Goal: Find specific page/section: Find specific page/section

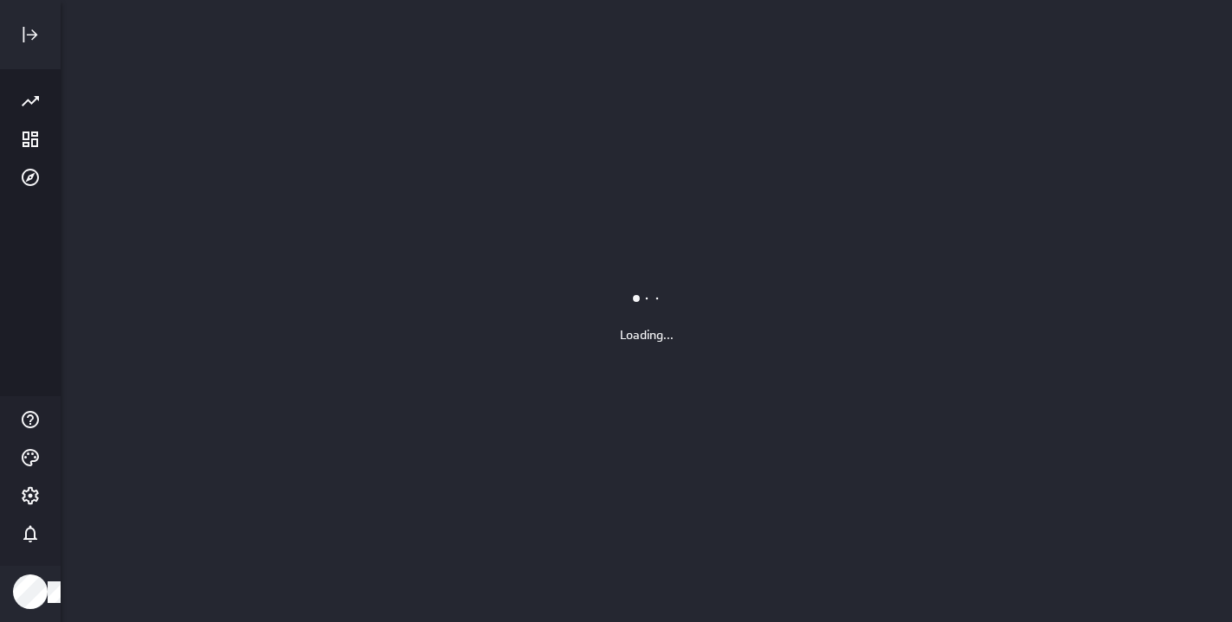
scroll to position [623, 1172]
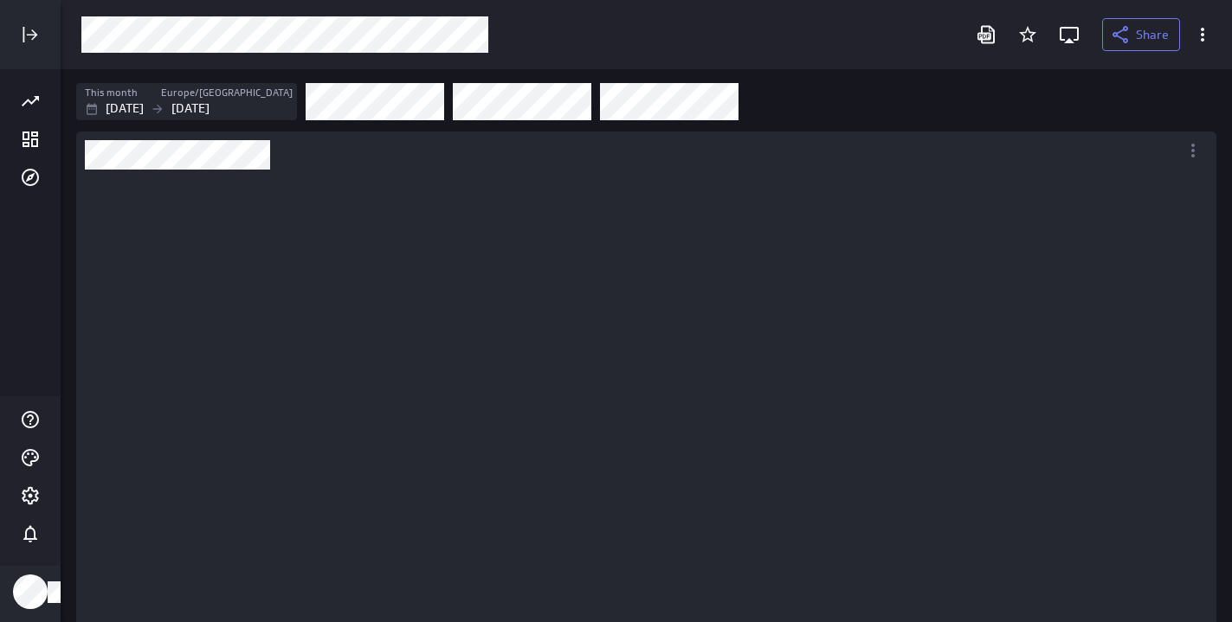
scroll to position [435, 1115]
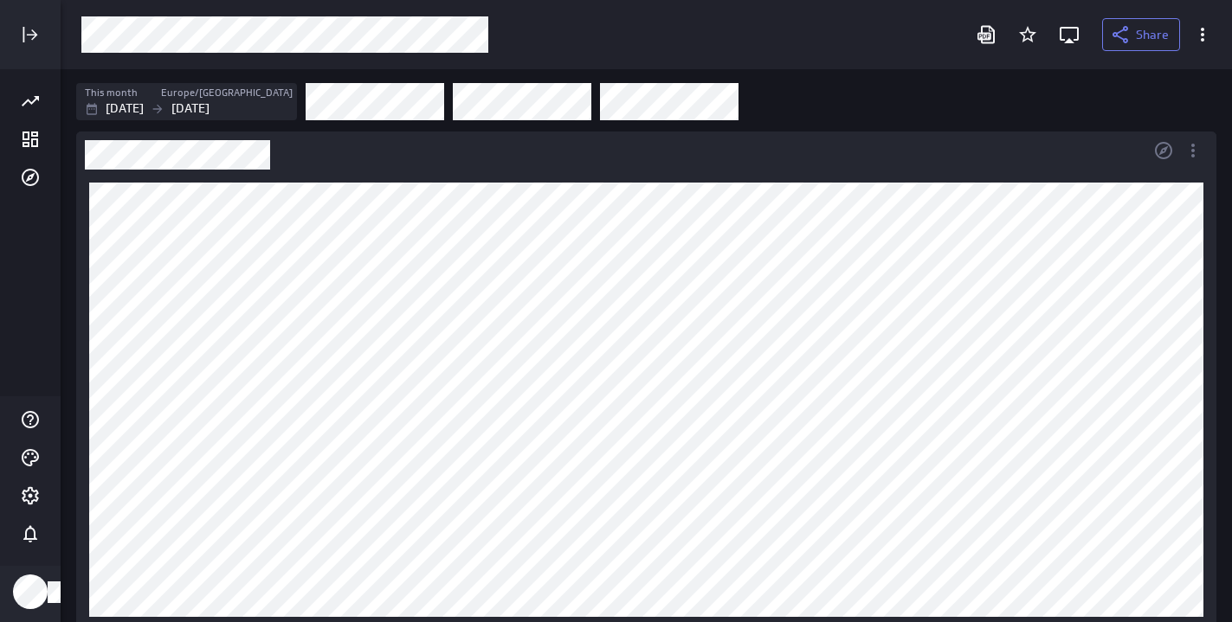
click at [950, 164] on div "Dashboard Widget" at bounding box center [612, 151] width 1072 height 38
click at [923, 174] on div "Dashboard Widget" at bounding box center [646, 400] width 1140 height 460
click at [927, 160] on div "Dashboard Widget" at bounding box center [612, 151] width 1072 height 38
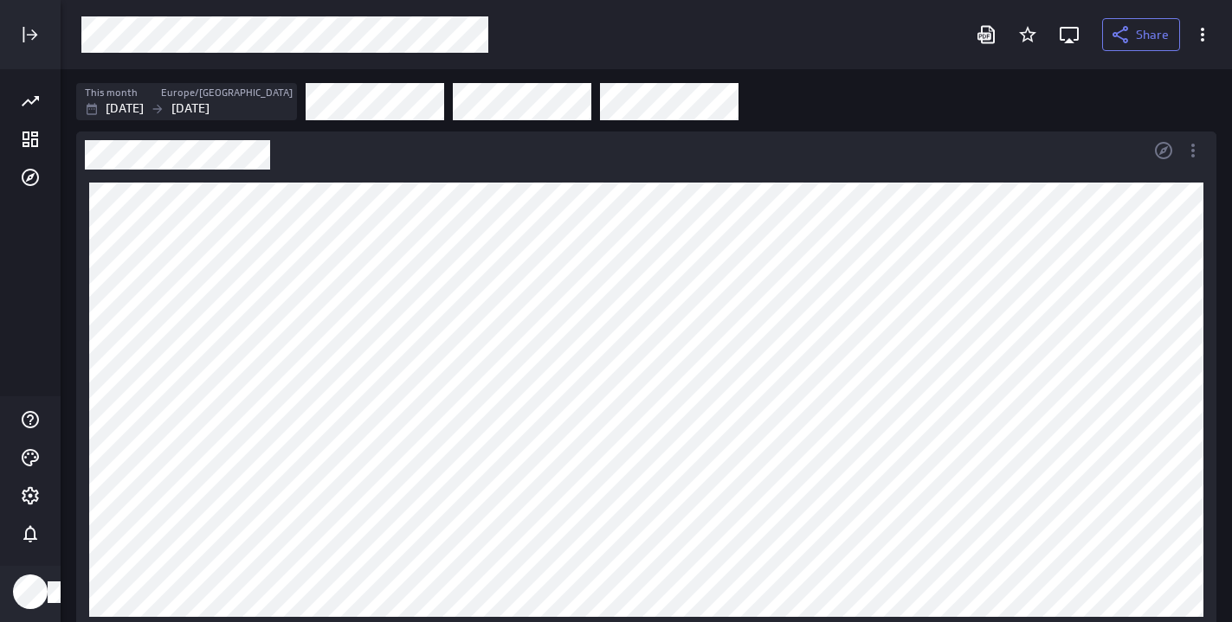
click at [927, 160] on div "Dashboard Widget" at bounding box center [612, 151] width 1072 height 38
click at [932, 159] on div "Dashboard Widget" at bounding box center [612, 151] width 1072 height 38
click at [370, 141] on div "Dashboard Widget" at bounding box center [612, 151] width 1072 height 38
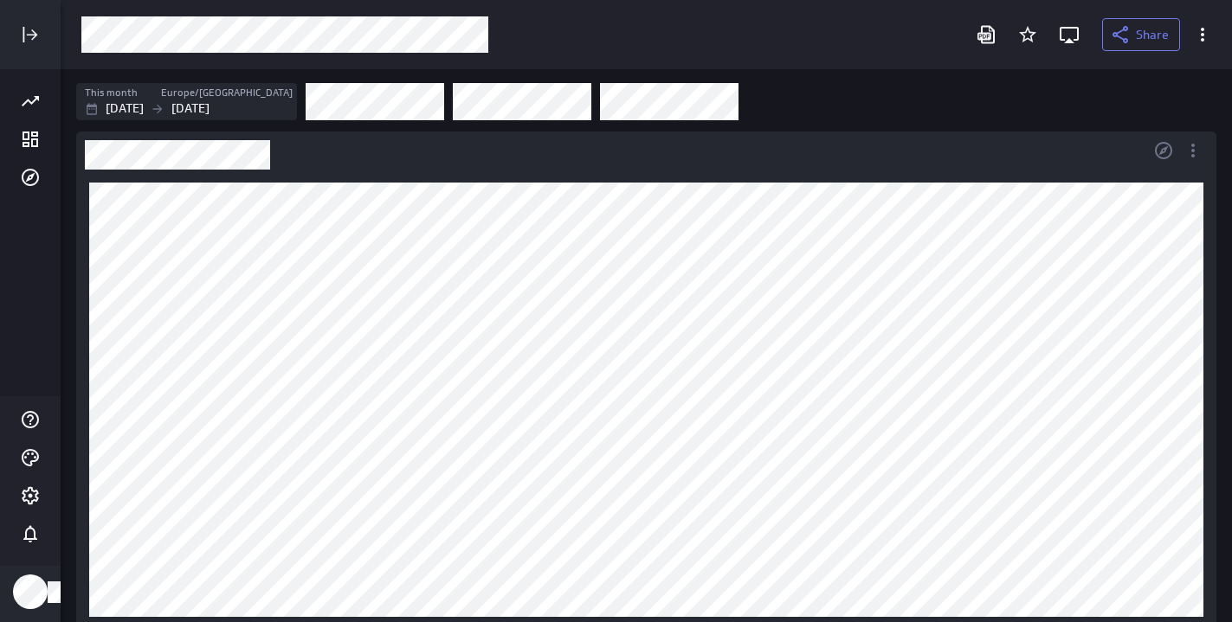
click at [370, 141] on div "Dashboard Widget" at bounding box center [612, 151] width 1072 height 38
click at [441, 157] on div "Dashboard Widget" at bounding box center [612, 151] width 1072 height 38
click at [853, 153] on div "Dashboard Widget" at bounding box center [612, 151] width 1072 height 38
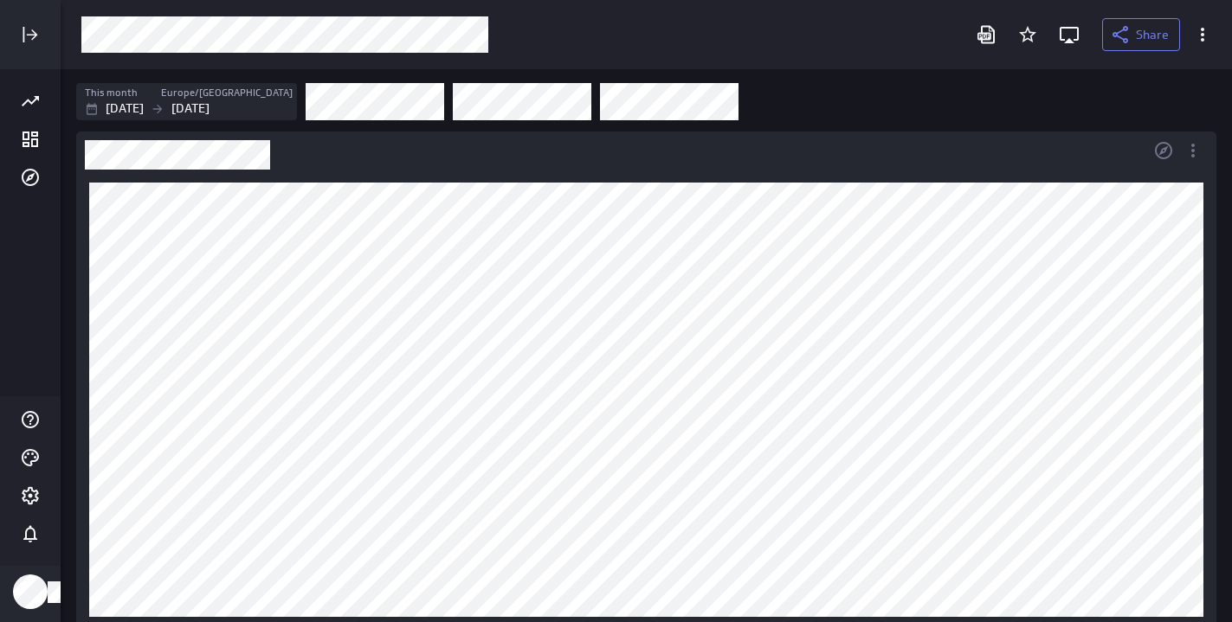
click at [832, 156] on div "Dashboard Widget" at bounding box center [612, 151] width 1072 height 38
click at [325, 166] on div "Dashboard Widget" at bounding box center [612, 151] width 1072 height 38
click at [308, 147] on div "Dashboard Widget" at bounding box center [612, 151] width 1072 height 38
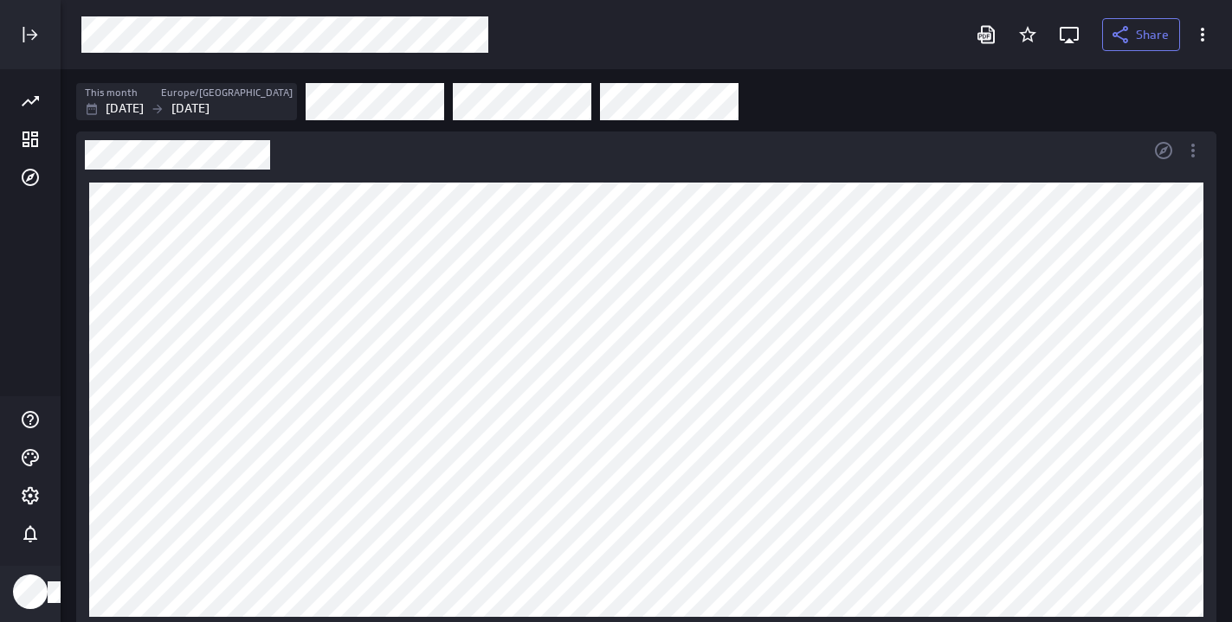
click at [410, 159] on div "Dashboard Widget" at bounding box center [612, 151] width 1072 height 38
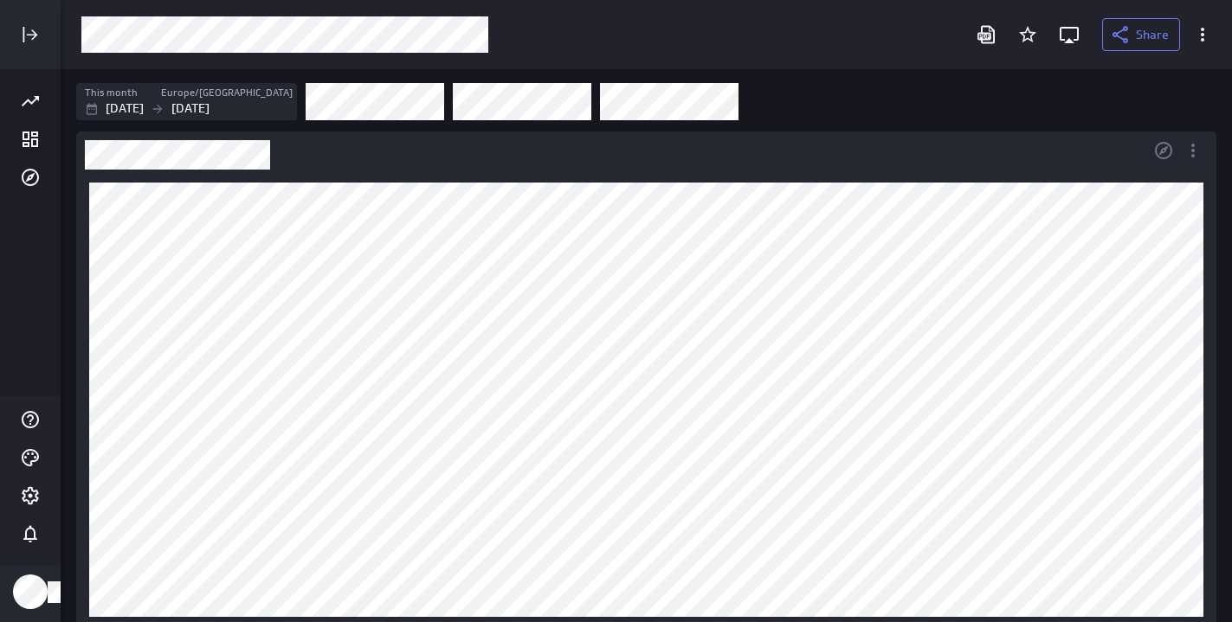
click at [841, 161] on div "Dashboard Widget" at bounding box center [612, 151] width 1072 height 38
click at [905, 152] on div "Dashboard Widget" at bounding box center [612, 151] width 1072 height 38
click at [915, 152] on div "Dashboard Widget" at bounding box center [612, 151] width 1072 height 38
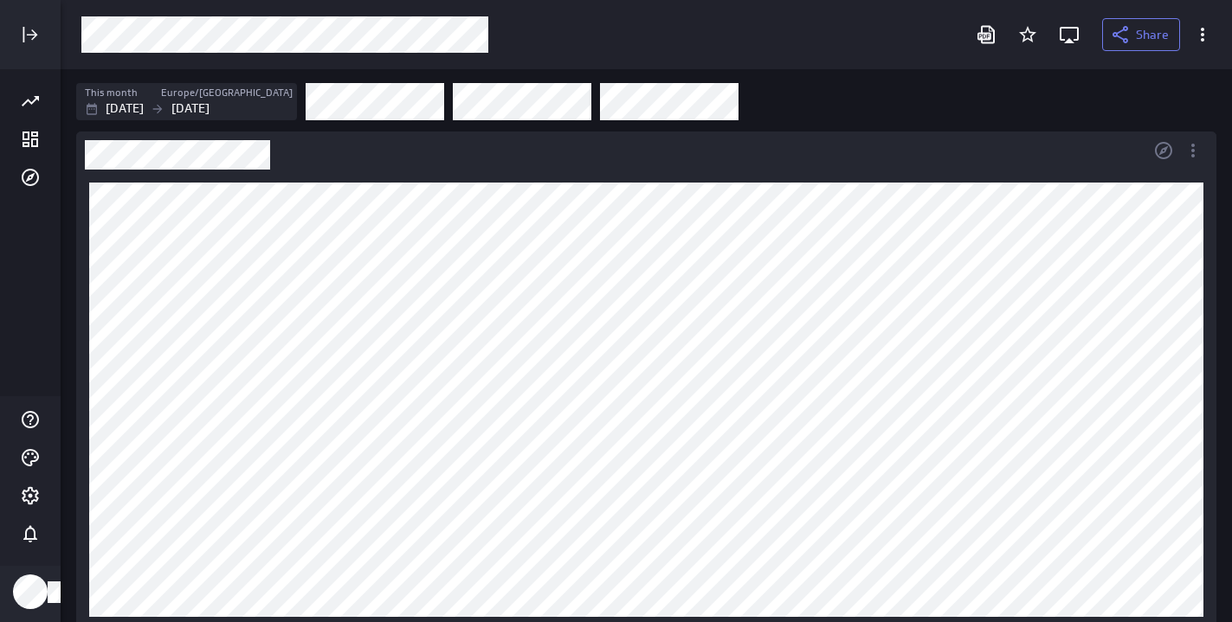
click at [915, 152] on div "Dashboard Widget" at bounding box center [612, 151] width 1072 height 38
click at [889, 169] on div "Dashboard Widget" at bounding box center [612, 151] width 1072 height 38
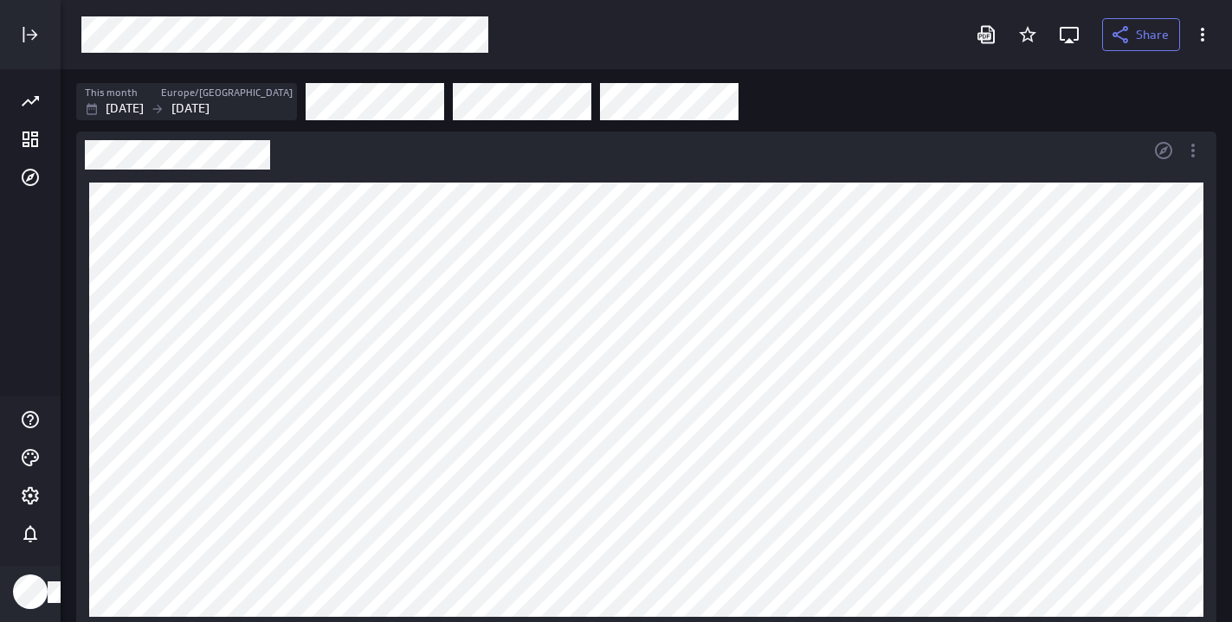
click at [889, 169] on div "Dashboard Widget" at bounding box center [612, 151] width 1072 height 38
click at [918, 169] on div "Dashboard Widget" at bounding box center [612, 151] width 1072 height 38
click at [933, 166] on div "Dashboard Widget" at bounding box center [612, 151] width 1072 height 38
click at [905, 156] on div "Dashboard Widget" at bounding box center [612, 151] width 1072 height 38
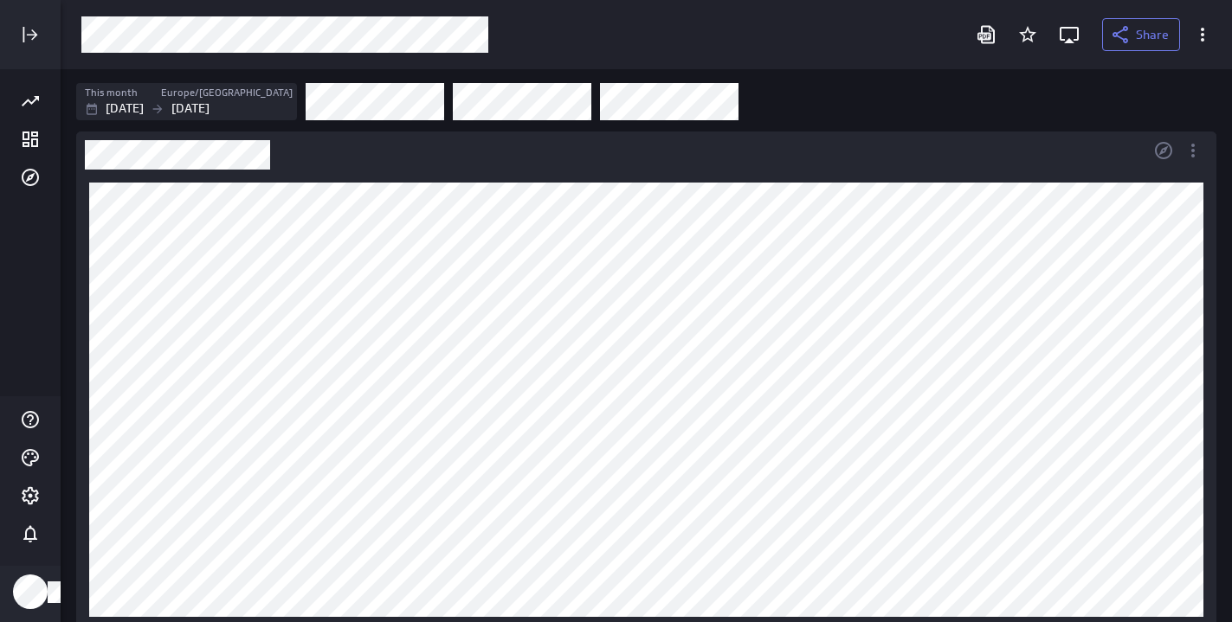
click at [905, 156] on div "Dashboard Widget" at bounding box center [612, 151] width 1072 height 38
click at [623, 152] on div "Dashboard Widget" at bounding box center [612, 151] width 1072 height 38
click at [681, 152] on div "Dashboard Widget" at bounding box center [612, 151] width 1072 height 38
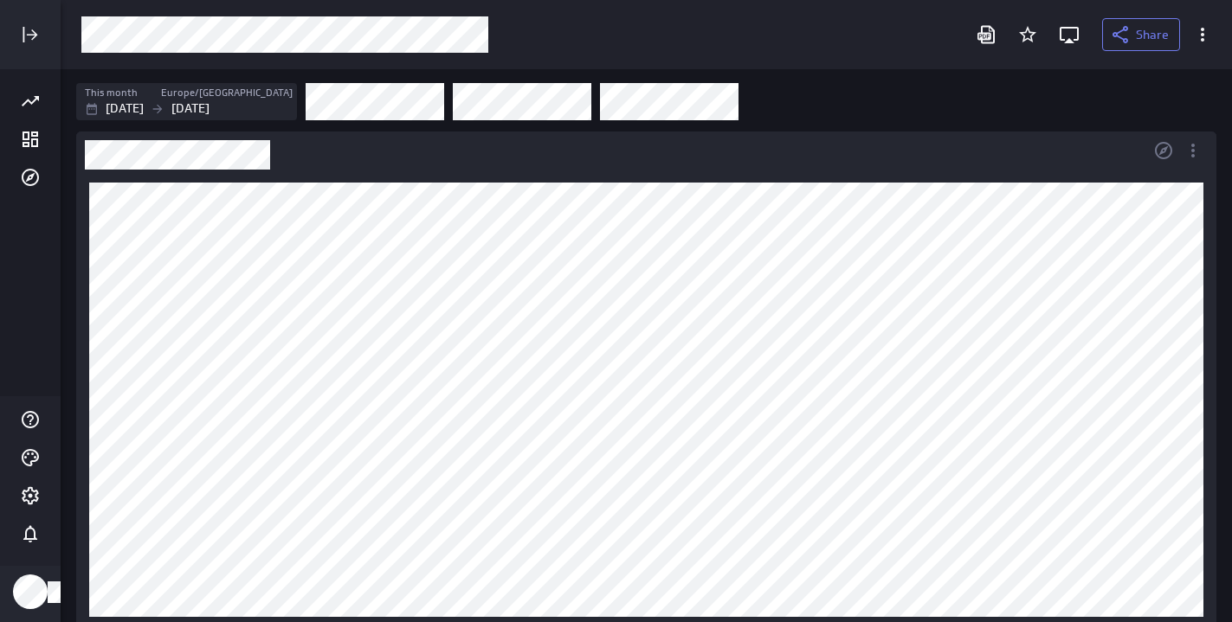
click at [681, 152] on div "Dashboard Widget" at bounding box center [612, 151] width 1072 height 38
click at [760, 148] on div "Dashboard Widget" at bounding box center [612, 151] width 1072 height 38
click at [793, 139] on div "Dashboard Widget" at bounding box center [612, 151] width 1072 height 38
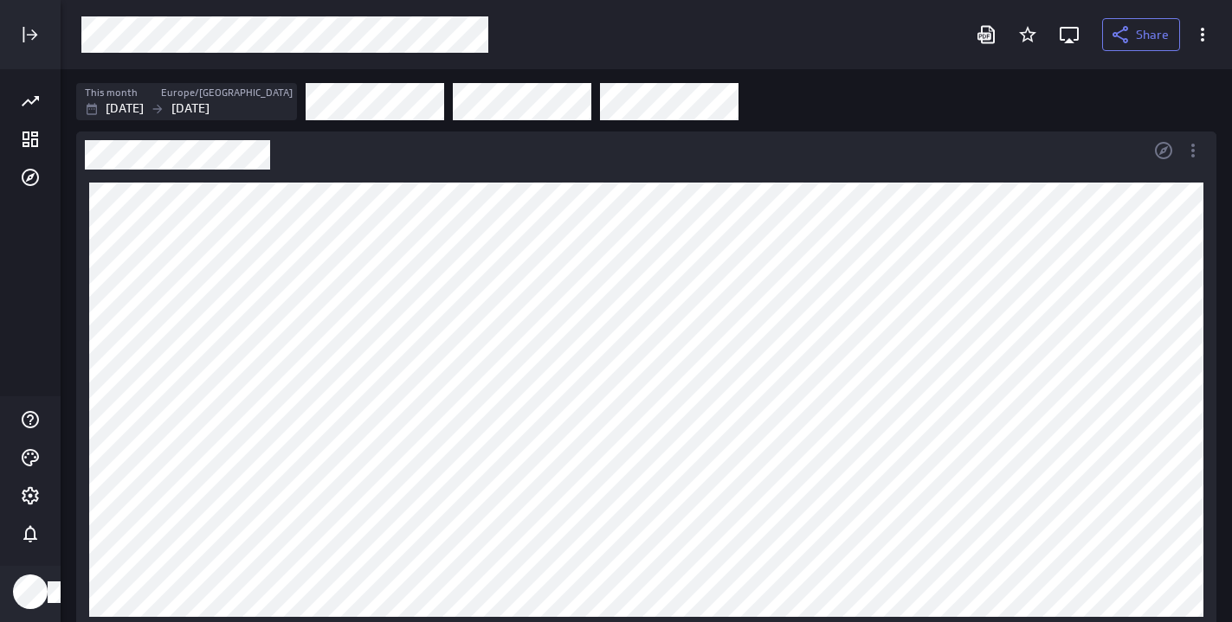
click at [810, 145] on div "Dashboard Widget" at bounding box center [612, 151] width 1072 height 38
click at [786, 153] on div "Dashboard Widget" at bounding box center [612, 151] width 1072 height 38
click at [758, 152] on div "Dashboard Widget" at bounding box center [612, 151] width 1072 height 38
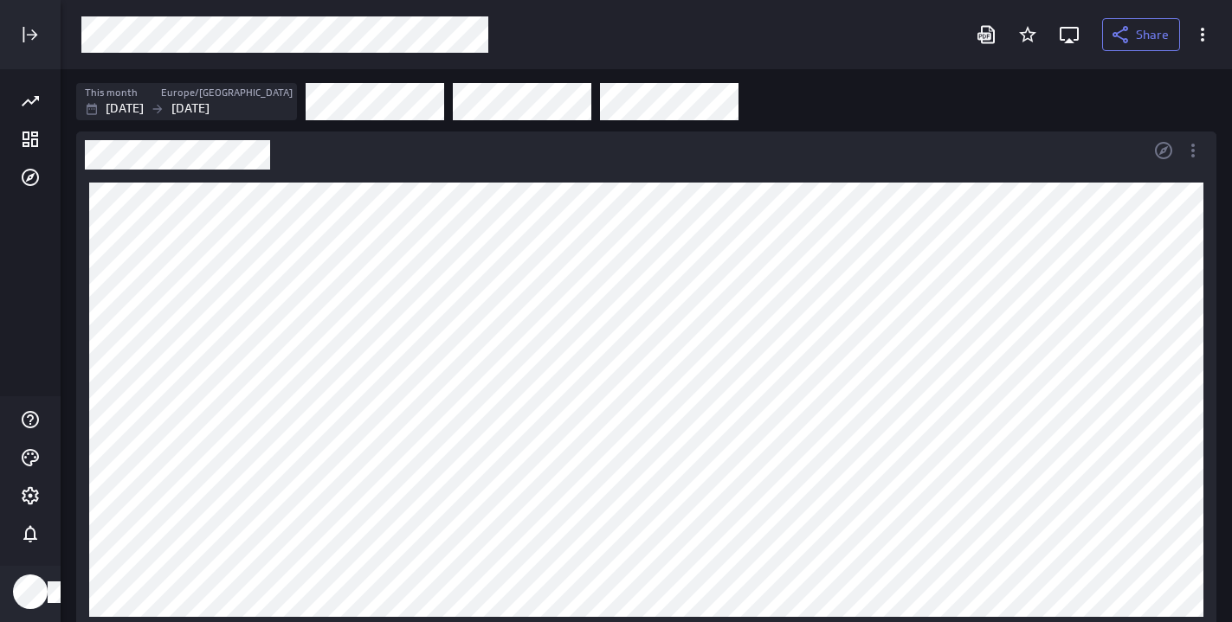
click at [758, 152] on div "Dashboard Widget" at bounding box center [612, 151] width 1072 height 38
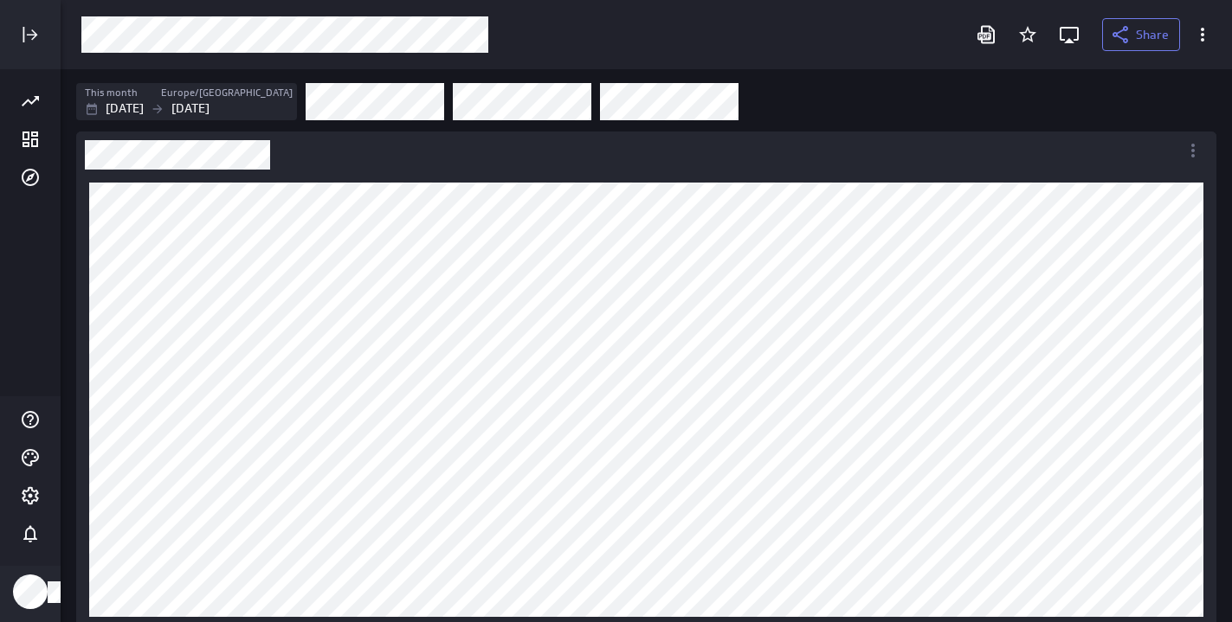
click at [877, 113] on div "Filters" at bounding box center [761, 101] width 910 height 38
